Goal: Communication & Community: Answer question/provide support

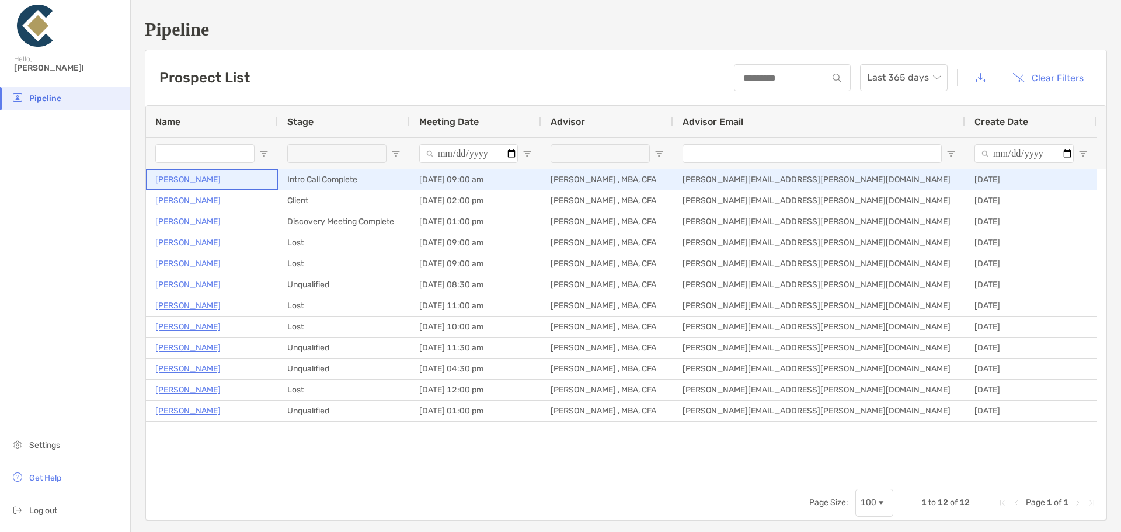
click at [199, 177] on p "[PERSON_NAME]" at bounding box center [187, 179] width 65 height 15
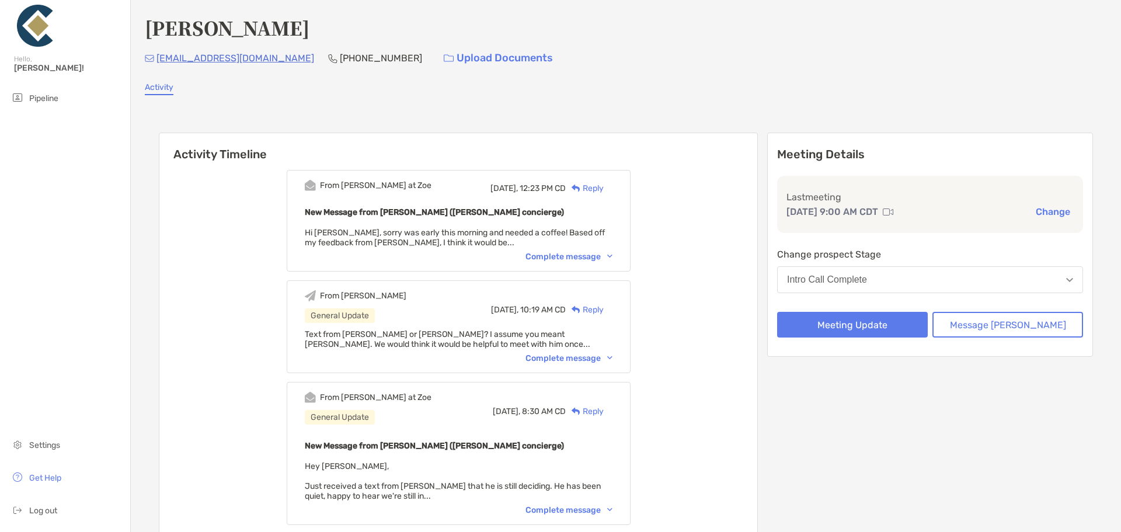
click at [601, 187] on div "Reply" at bounding box center [585, 188] width 38 height 12
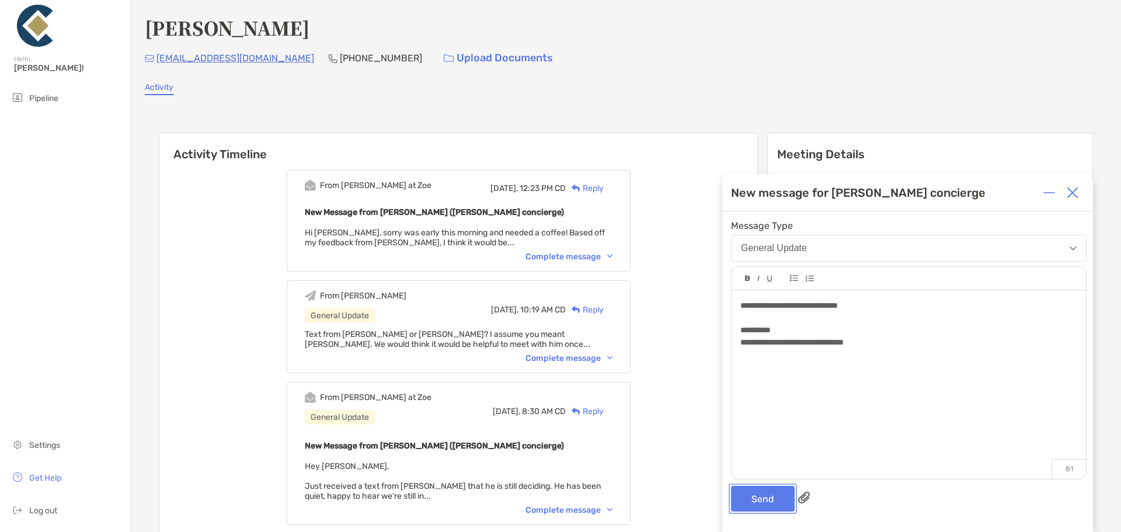
click at [761, 500] on button "Send" at bounding box center [763, 499] width 64 height 26
